Goal: Information Seeking & Learning: Learn about a topic

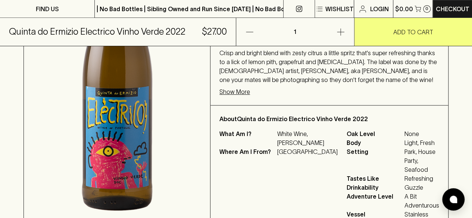
scroll to position [261, 0]
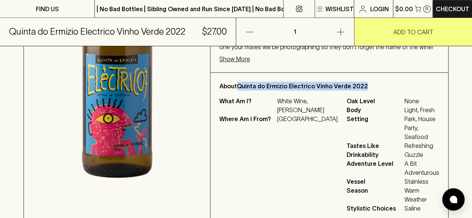
drag, startPoint x: 385, startPoint y: 103, endPoint x: 258, endPoint y: 101, distance: 127.3
click at [258, 91] on p "About Quinta do Ermizio Electrico Vinho Verde 2022" at bounding box center [329, 86] width 220 height 9
copy p "Quinta do Ermizio Electrico Vinho Verde 2022"
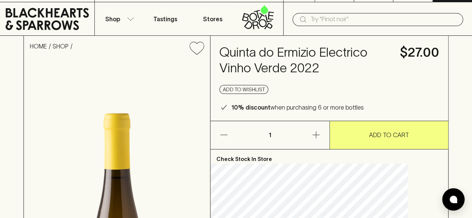
scroll to position [0, 0]
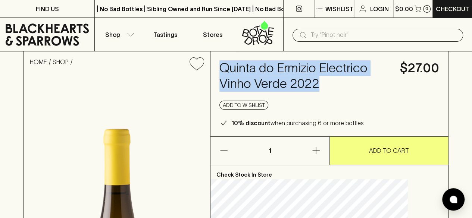
drag, startPoint x: 251, startPoint y: 68, endPoint x: 242, endPoint y: 62, distance: 10.6
click at [242, 62] on h4 "Quinta do Ermizio Electrico Vinho Verde 2022" at bounding box center [305, 75] width 172 height 31
copy h4 "Quinta do Ermizio Electrico Vinho Verde 2022"
click at [40, 35] on icon at bounding box center [47, 35] width 83 height 22
